Goal: Check status: Check status

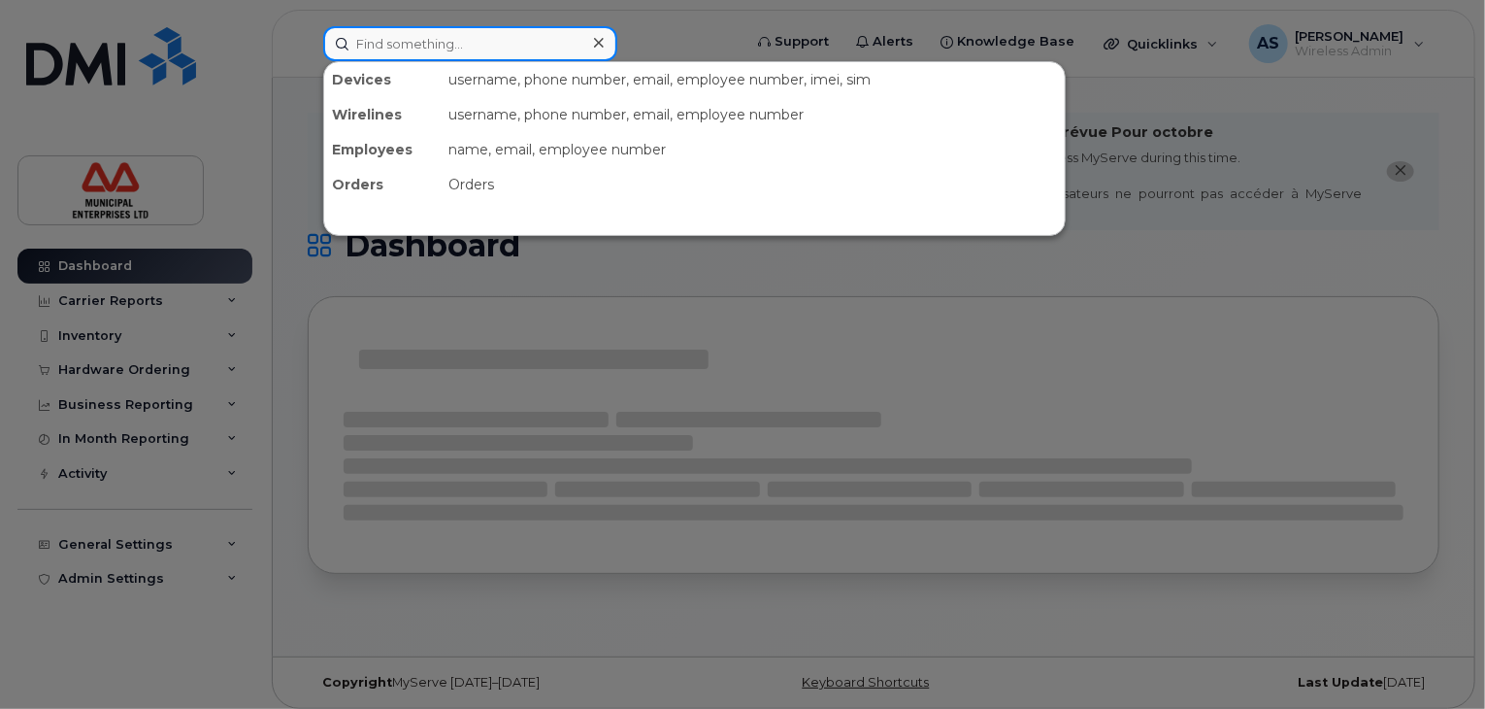
click at [454, 51] on input at bounding box center [470, 43] width 294 height 35
paste input "9024974378"
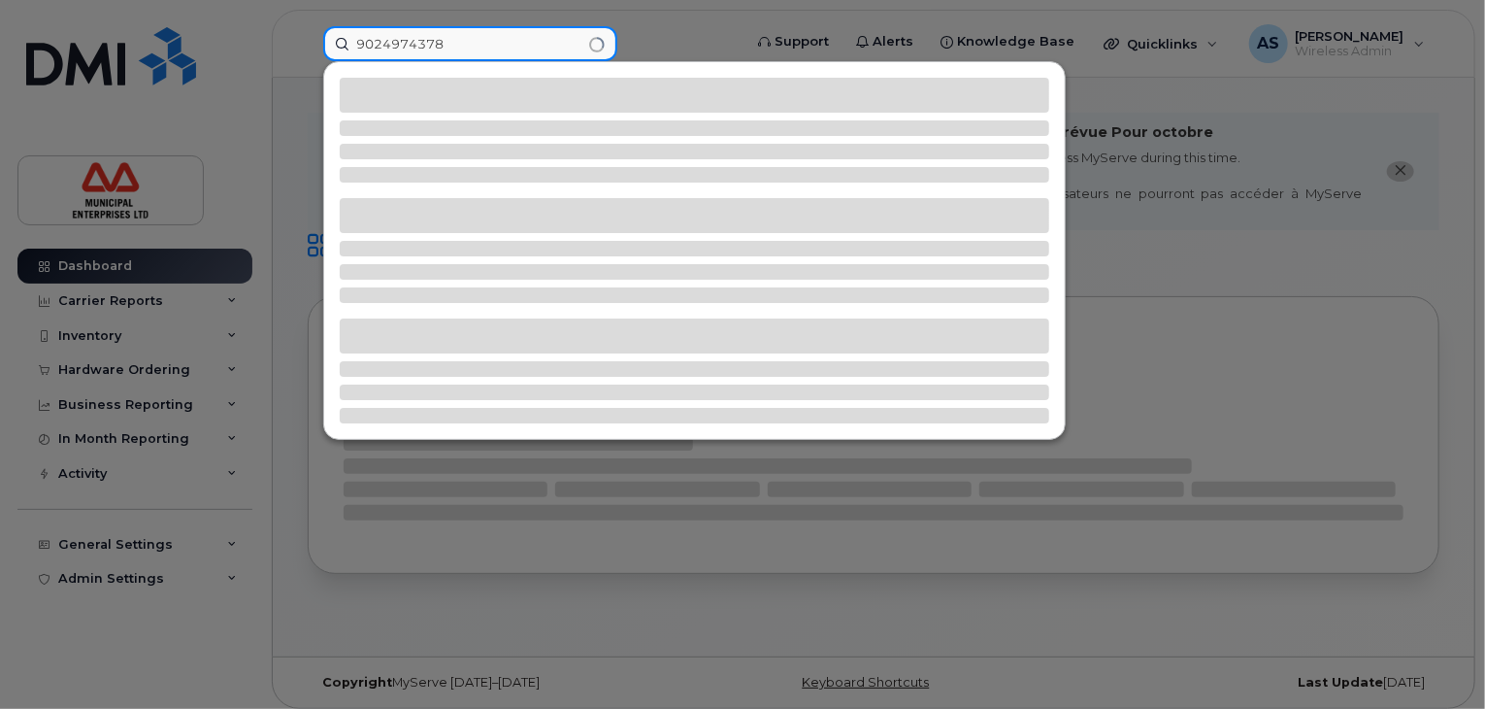
type input "9024974378"
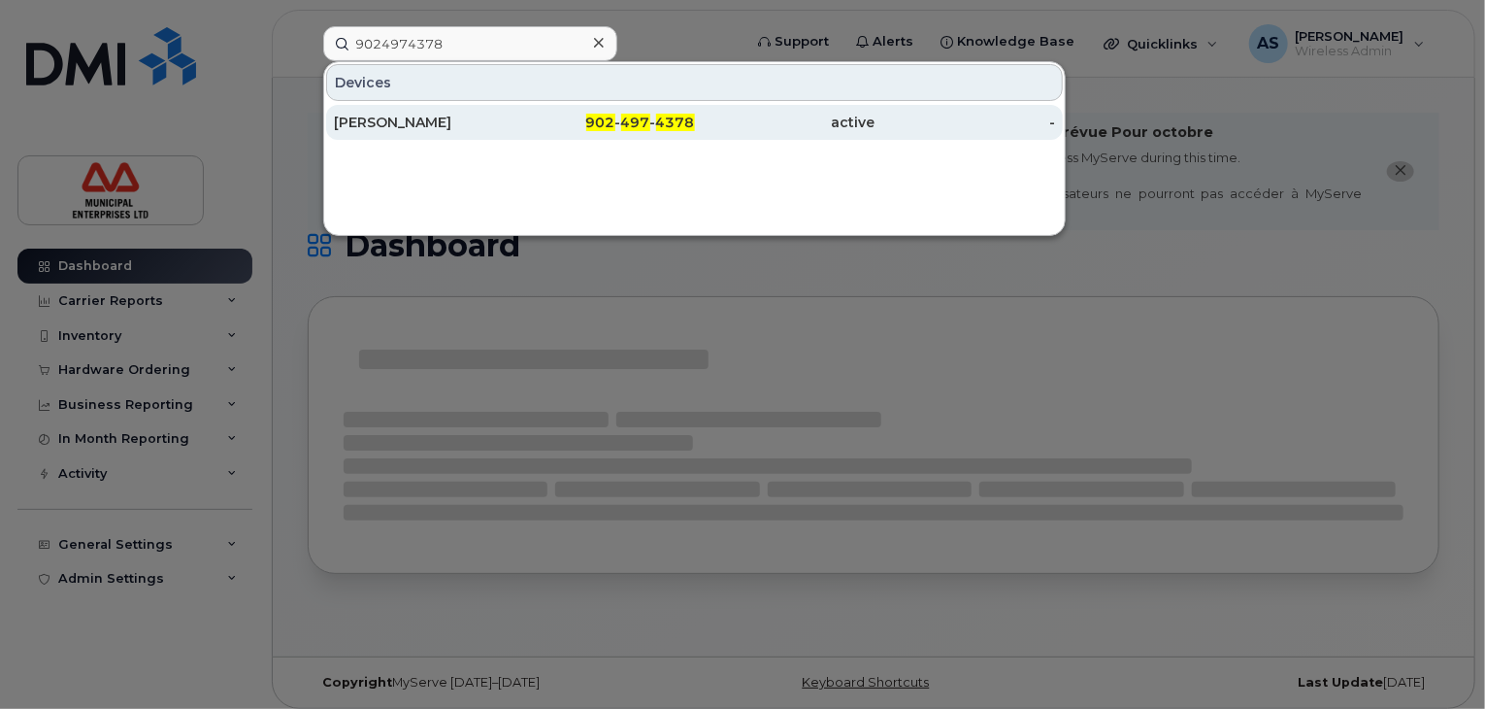
click at [596, 127] on span "902" at bounding box center [600, 122] width 29 height 17
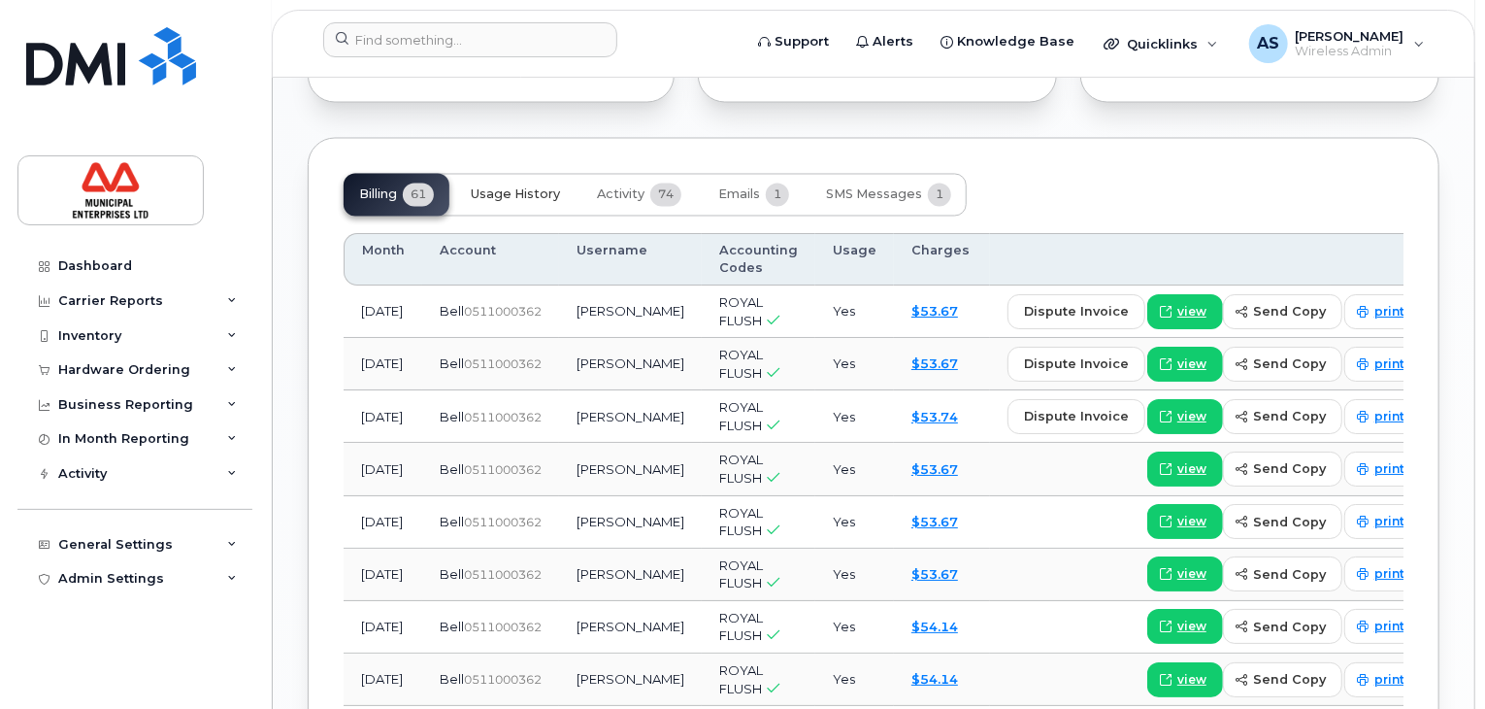
click at [506, 203] on span "Usage History" at bounding box center [515, 195] width 89 height 16
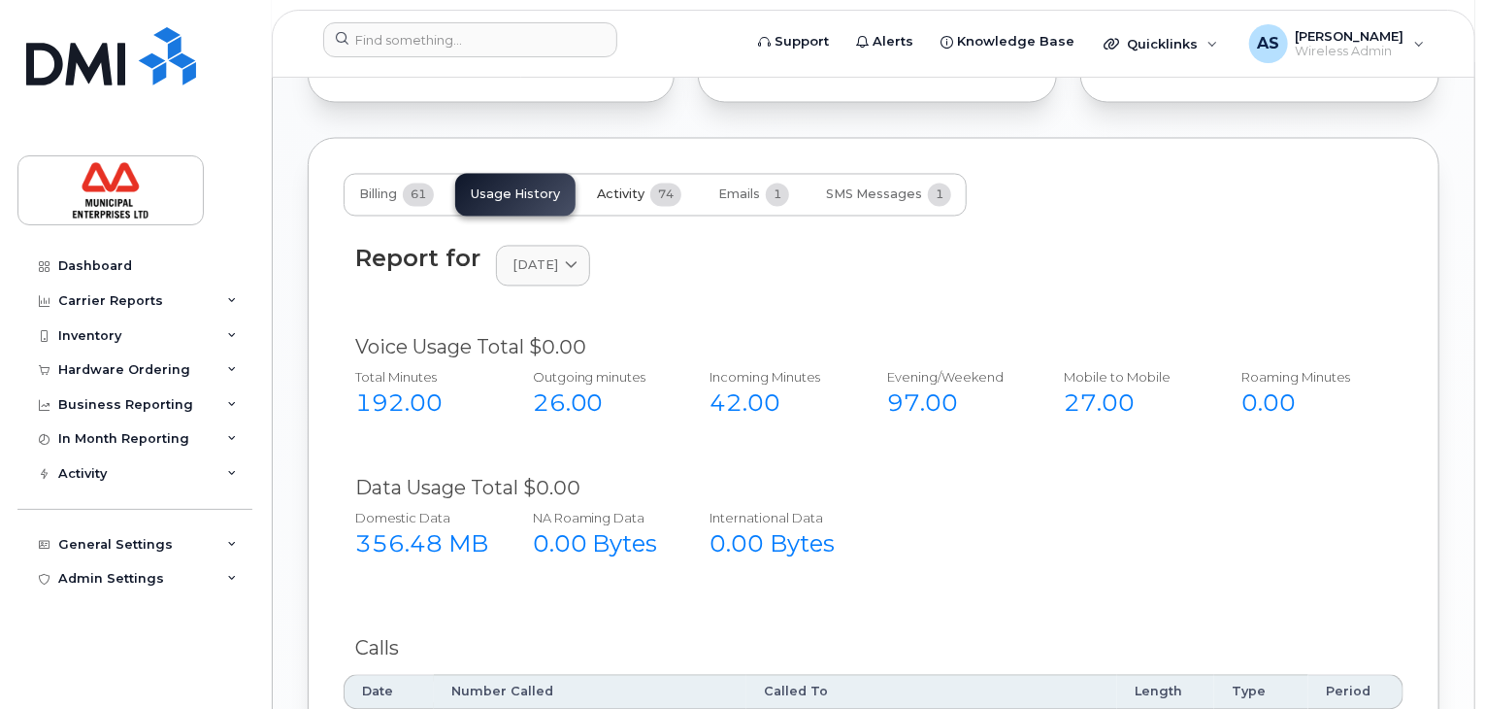
click at [613, 204] on button "Activity 74" at bounding box center [639, 195] width 116 height 43
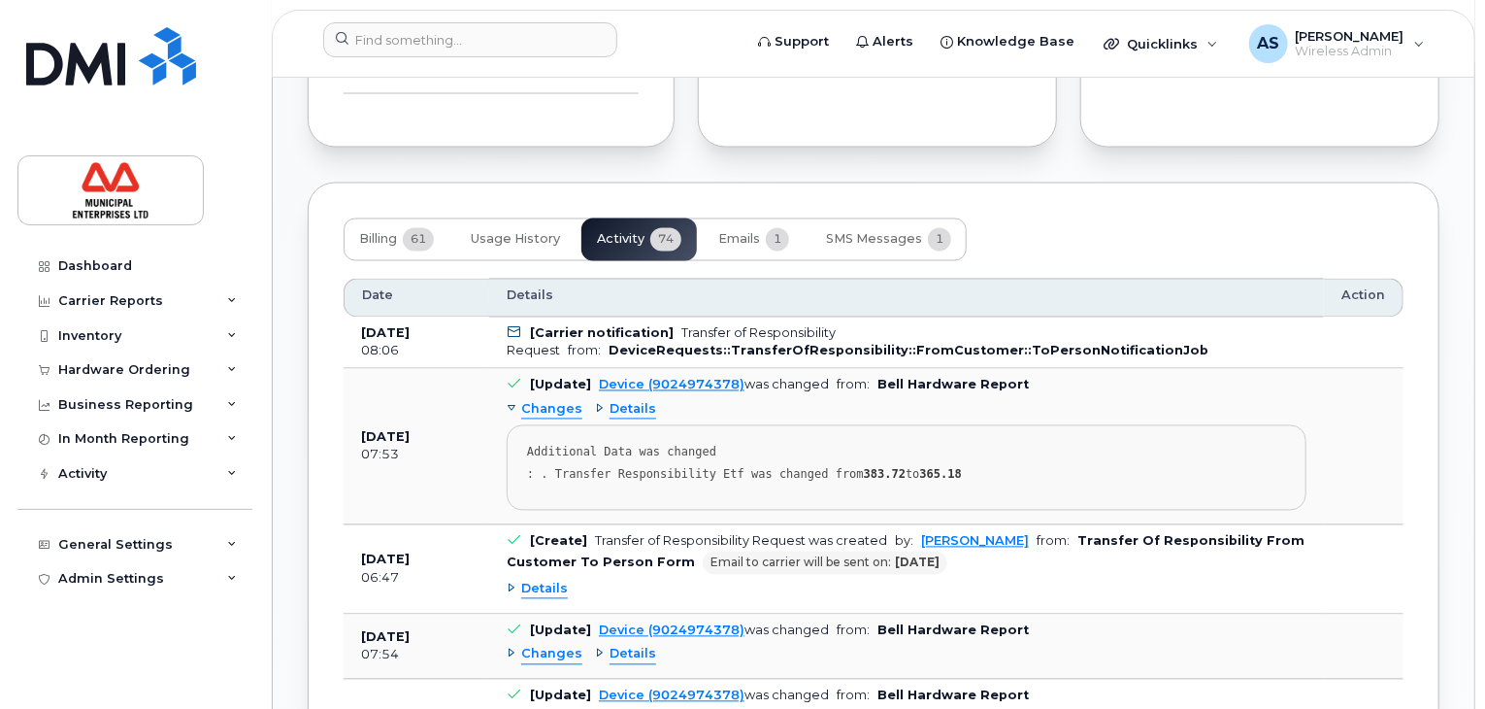
scroll to position [1747, 0]
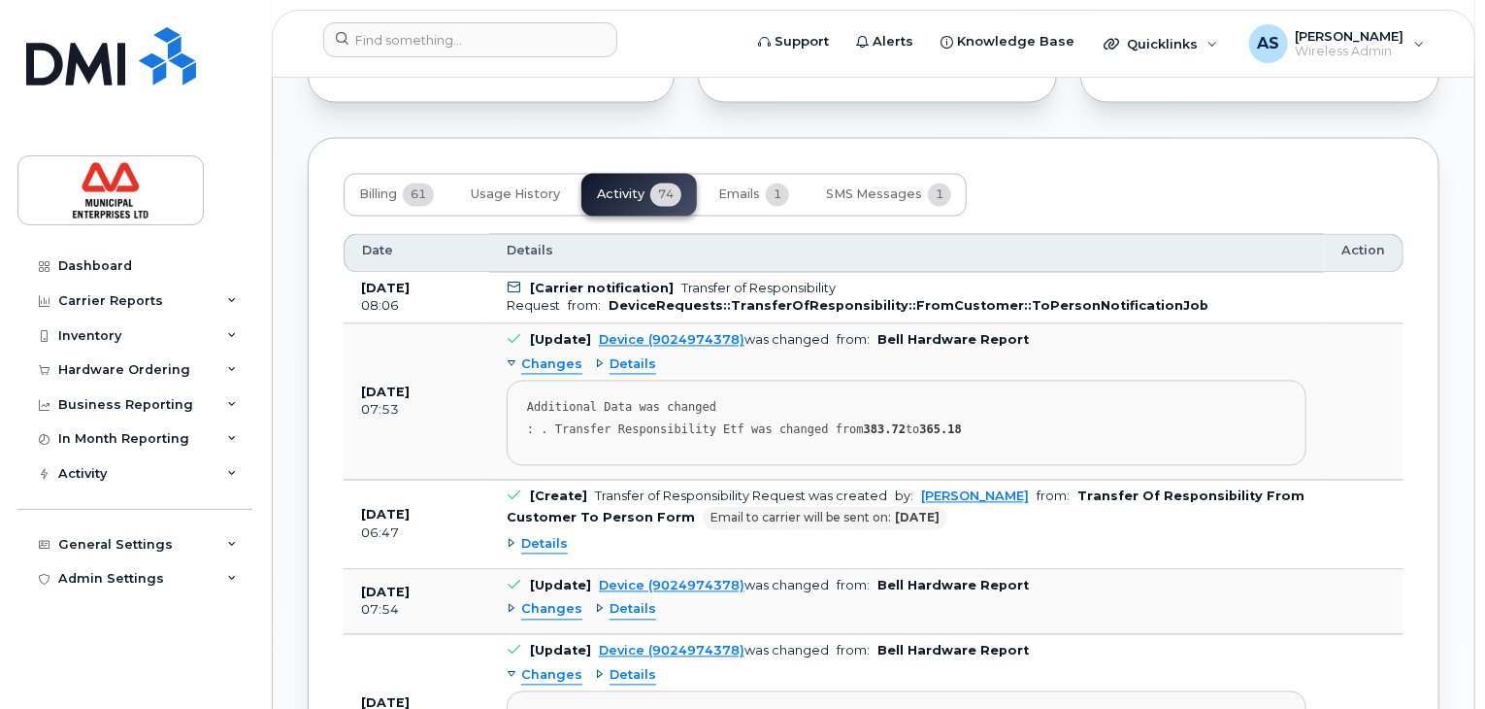
click at [622, 375] on span "Details" at bounding box center [633, 365] width 47 height 18
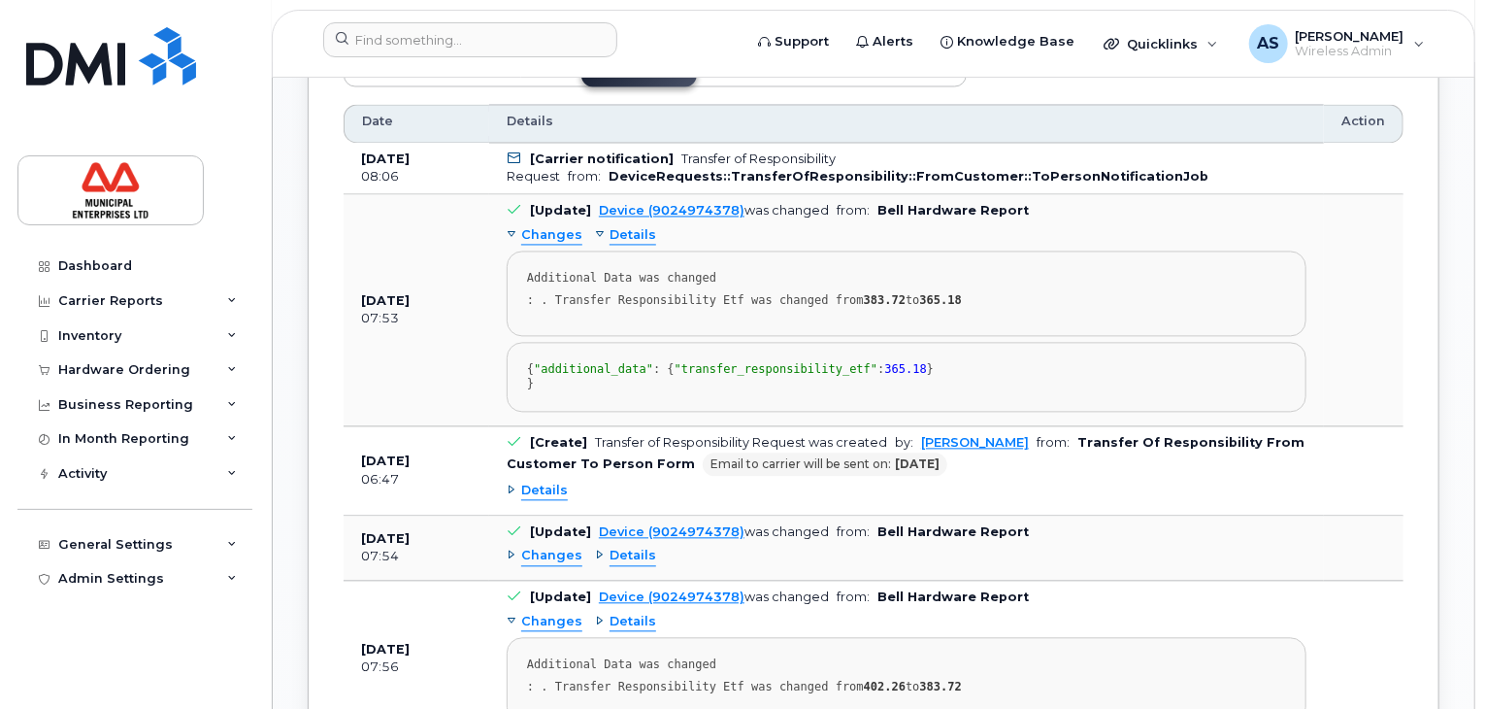
scroll to position [1844, 0]
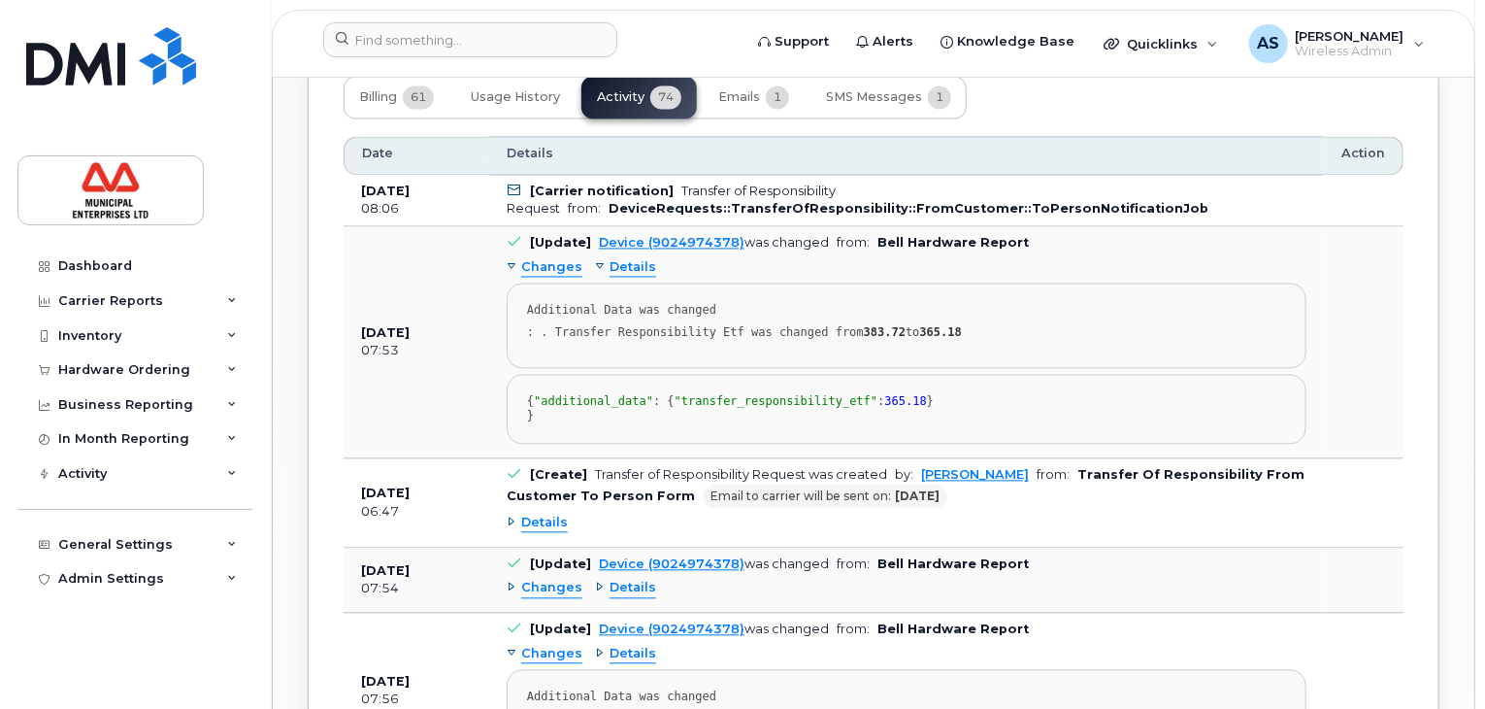
click at [769, 216] on b "DeviceRequests::TransferOfResponsibility::FromCustomer::ToPersonNotificationJob" at bounding box center [909, 209] width 600 height 15
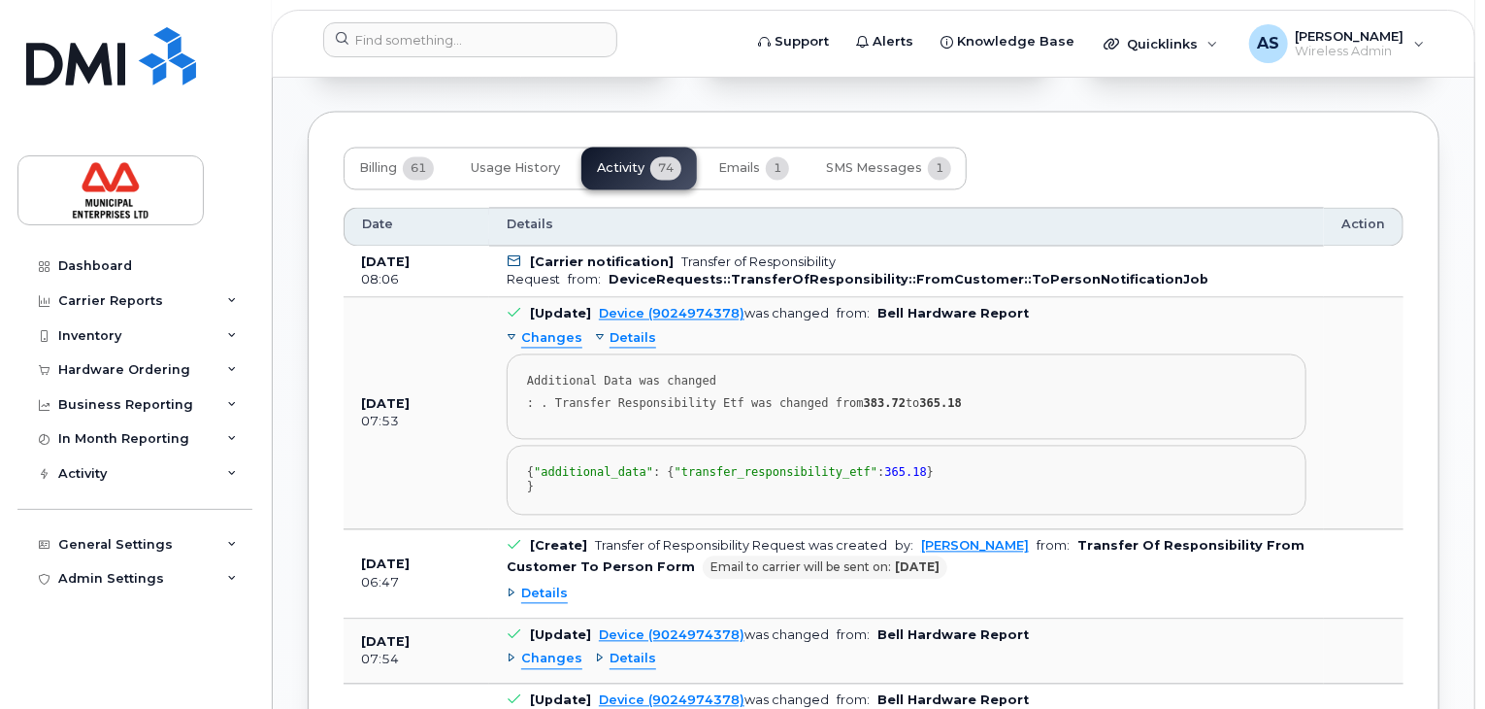
scroll to position [1747, 0]
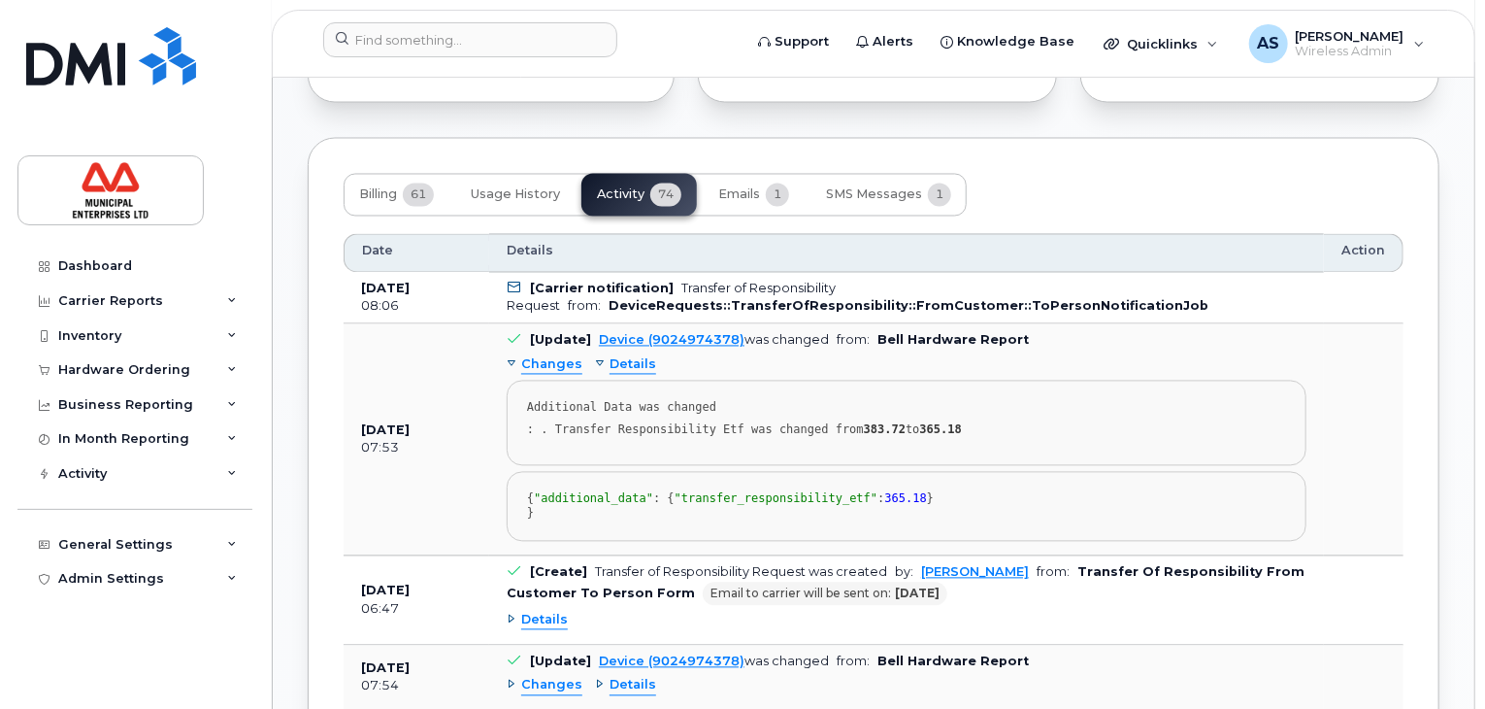
click at [558, 375] on span "Changes" at bounding box center [551, 365] width 61 height 18
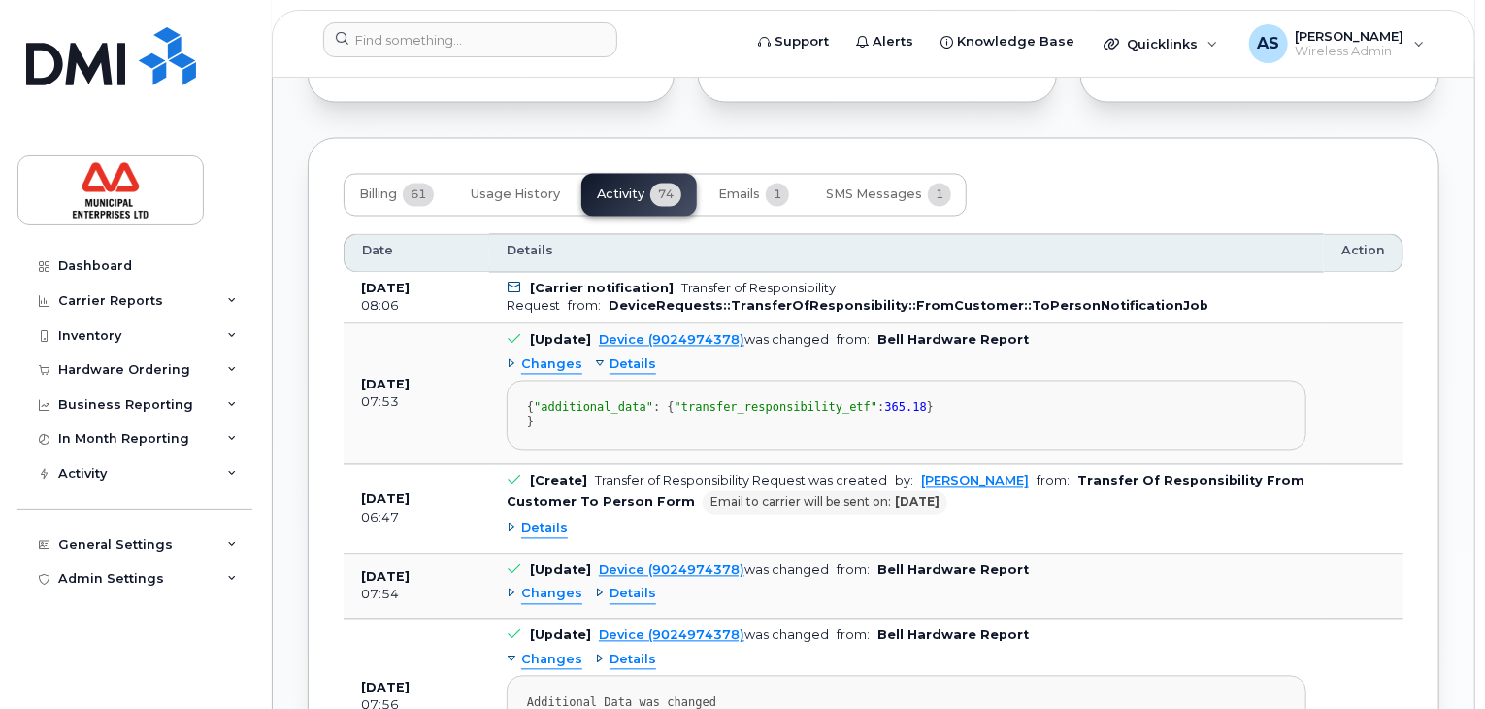
click at [558, 375] on span "Changes" at bounding box center [551, 365] width 61 height 18
